Goal: Feedback & Contribution: Contribute content

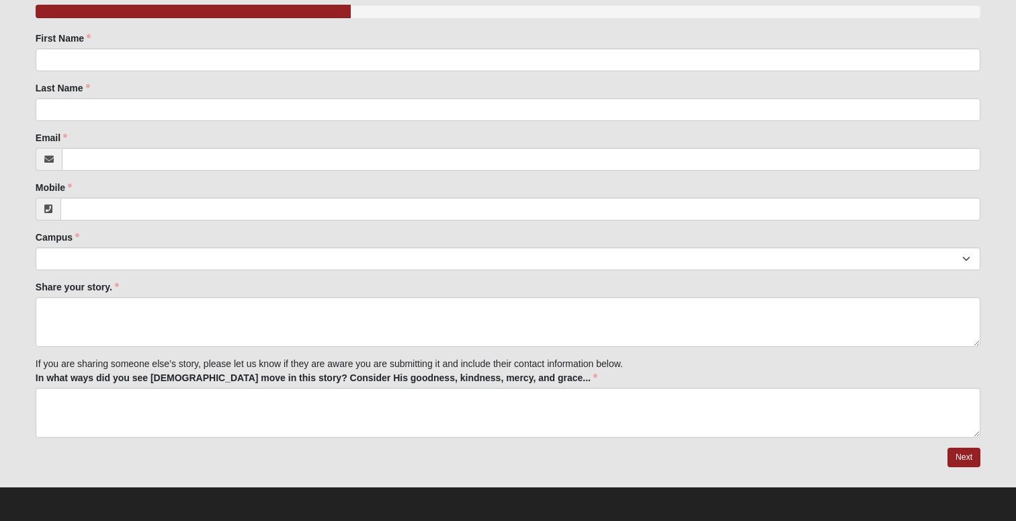
scroll to position [194, 0]
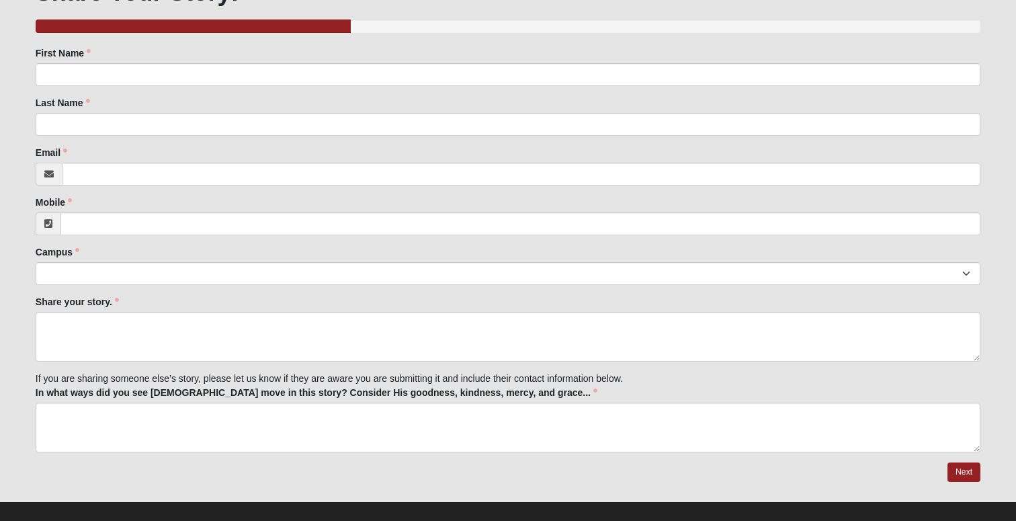
scroll to position [180, 0]
click at [235, 376] on div "Family Member to Register First Name First Name is required. Last Name Last Nam…" at bounding box center [508, 249] width 945 height 406
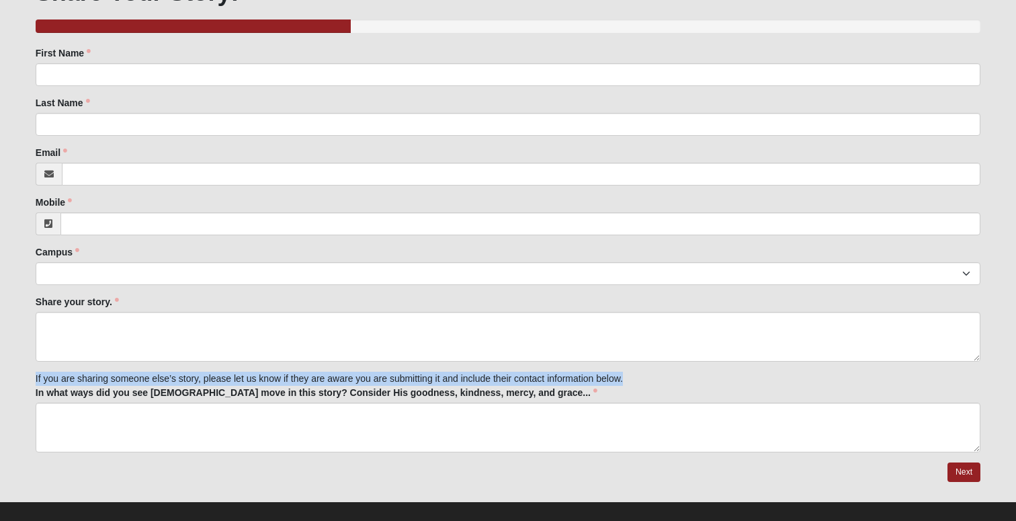
click at [235, 376] on div "Family Member to Register First Name First Name is required. Last Name Last Nam…" at bounding box center [508, 249] width 945 height 406
copy div "If you are sharing someone else’s story, please let us know if they are aware y…"
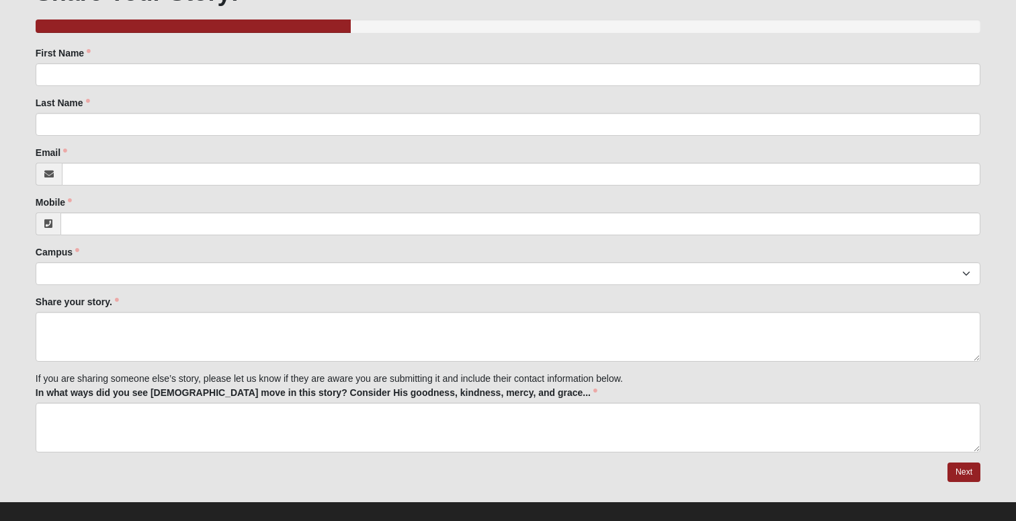
click at [189, 394] on label "In what ways did you see [DEMOGRAPHIC_DATA] move in this story? Consider His go…" at bounding box center [317, 392] width 562 height 13
click at [189, 403] on textarea "In what ways did you see [DEMOGRAPHIC_DATA] move in this story? Consider His go…" at bounding box center [508, 428] width 945 height 50
click at [189, 394] on label "In what ways did you see [DEMOGRAPHIC_DATA] move in this story? Consider His go…" at bounding box center [317, 392] width 562 height 13
click at [189, 403] on textarea "In what ways did you see [DEMOGRAPHIC_DATA] move in this story? Consider His go…" at bounding box center [508, 428] width 945 height 50
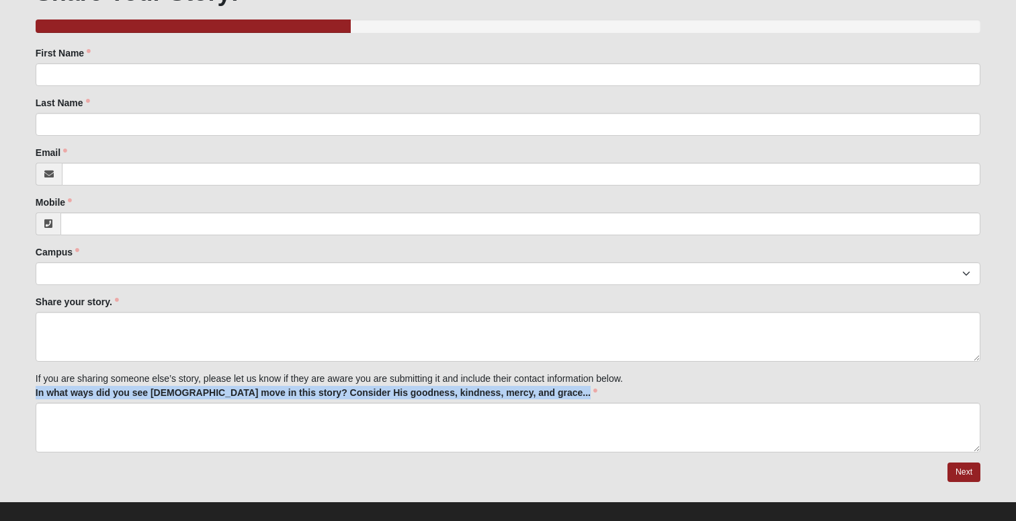
click at [189, 394] on label "In what ways did you see [DEMOGRAPHIC_DATA] move in this story? Consider His go…" at bounding box center [317, 392] width 562 height 13
click at [189, 403] on textarea "In what ways did you see [DEMOGRAPHIC_DATA] move in this story? Consider His go…" at bounding box center [508, 428] width 945 height 50
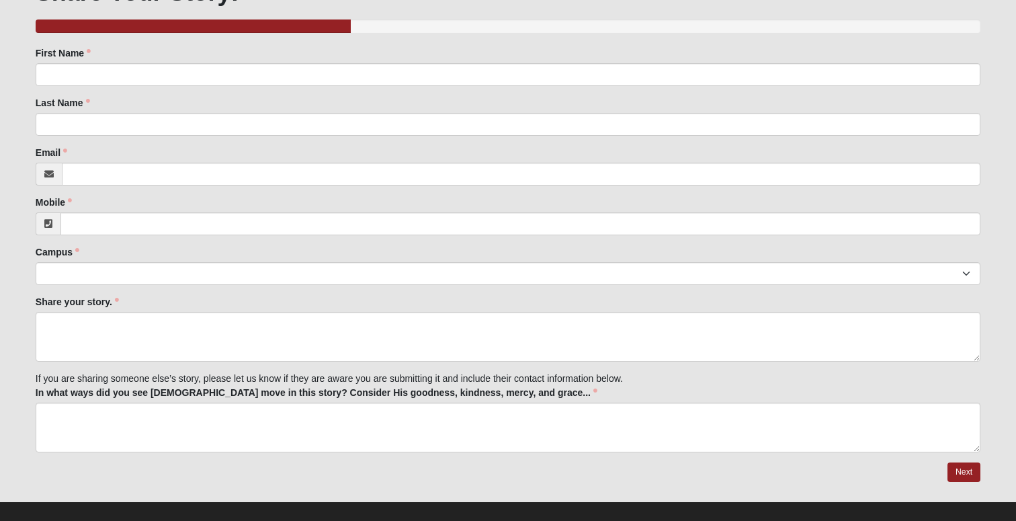
click at [200, 390] on label "In what ways did you see [DEMOGRAPHIC_DATA] move in this story? Consider His go…" at bounding box center [317, 392] width 562 height 13
click at [200, 403] on textarea "In what ways did you see [DEMOGRAPHIC_DATA] move in this story? Consider His go…" at bounding box center [508, 428] width 945 height 50
click at [200, 390] on label "In what ways did you see [DEMOGRAPHIC_DATA] move in this story? Consider His go…" at bounding box center [317, 392] width 562 height 13
click at [200, 403] on textarea "In what ways did you see [DEMOGRAPHIC_DATA] move in this story? Consider His go…" at bounding box center [508, 428] width 945 height 50
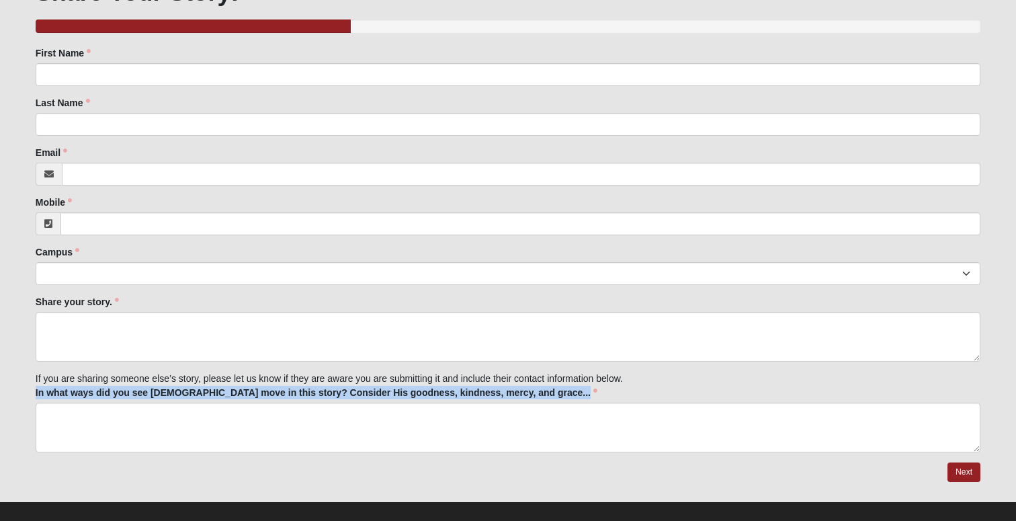
click at [200, 390] on label "In what ways did you see [DEMOGRAPHIC_DATA] move in this story? Consider His go…" at bounding box center [317, 392] width 562 height 13
click at [200, 403] on textarea "In what ways did you see [DEMOGRAPHIC_DATA] move in this story? Consider His go…" at bounding box center [508, 428] width 945 height 50
drag, startPoint x: 511, startPoint y: 392, endPoint x: 13, endPoint y: 384, distance: 498.0
click at [13, 384] on form "Log In Share Your Story Events Share Your Story Error OPTIONAL Log in to pre-fi…" at bounding box center [508, 187] width 1016 height 700
copy div "If you are sharing someone else’s story, please let us know if they are aware y…"
